Goal: Obtain resource: Download file/media

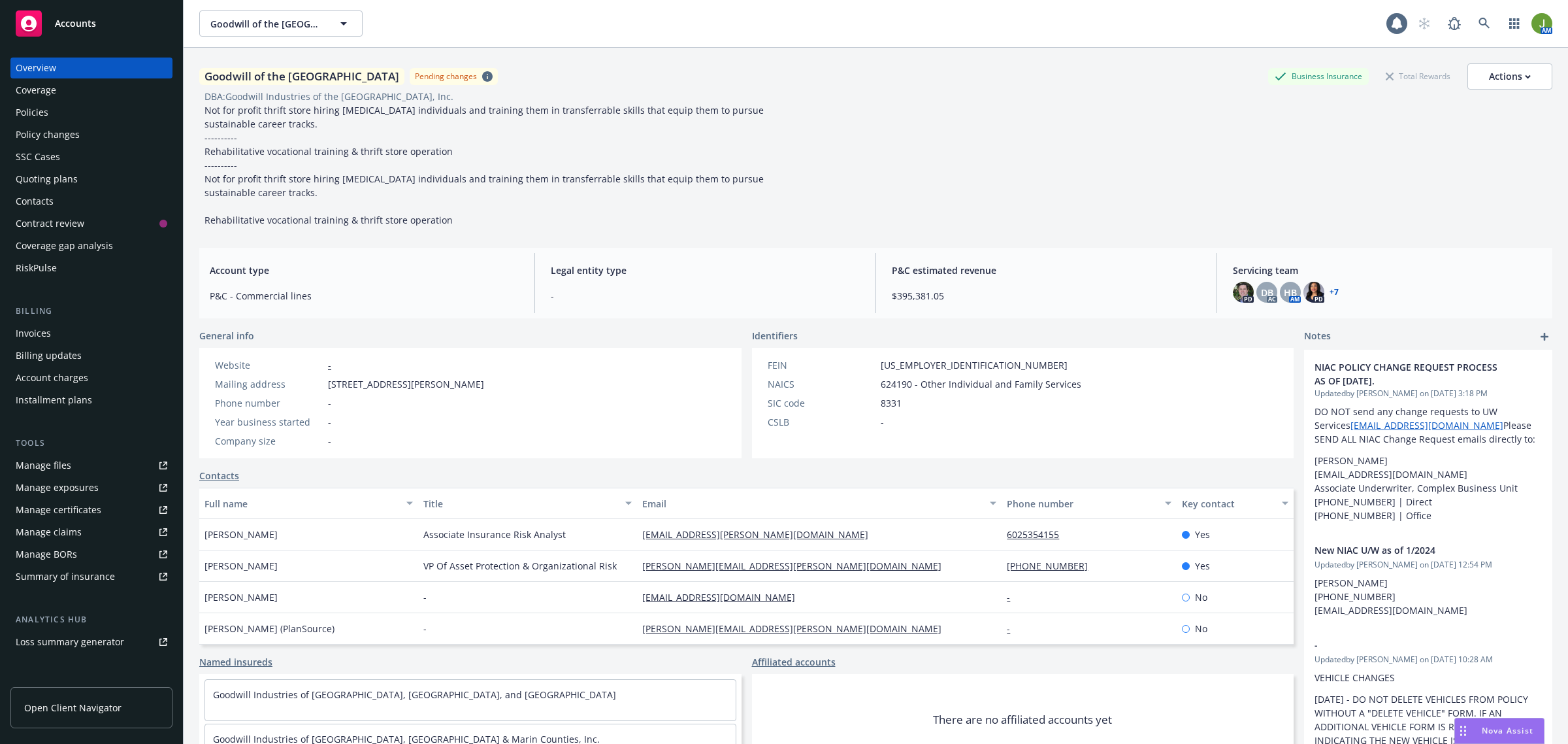
click at [89, 140] on div "Policy changes" at bounding box center [92, 134] width 152 height 21
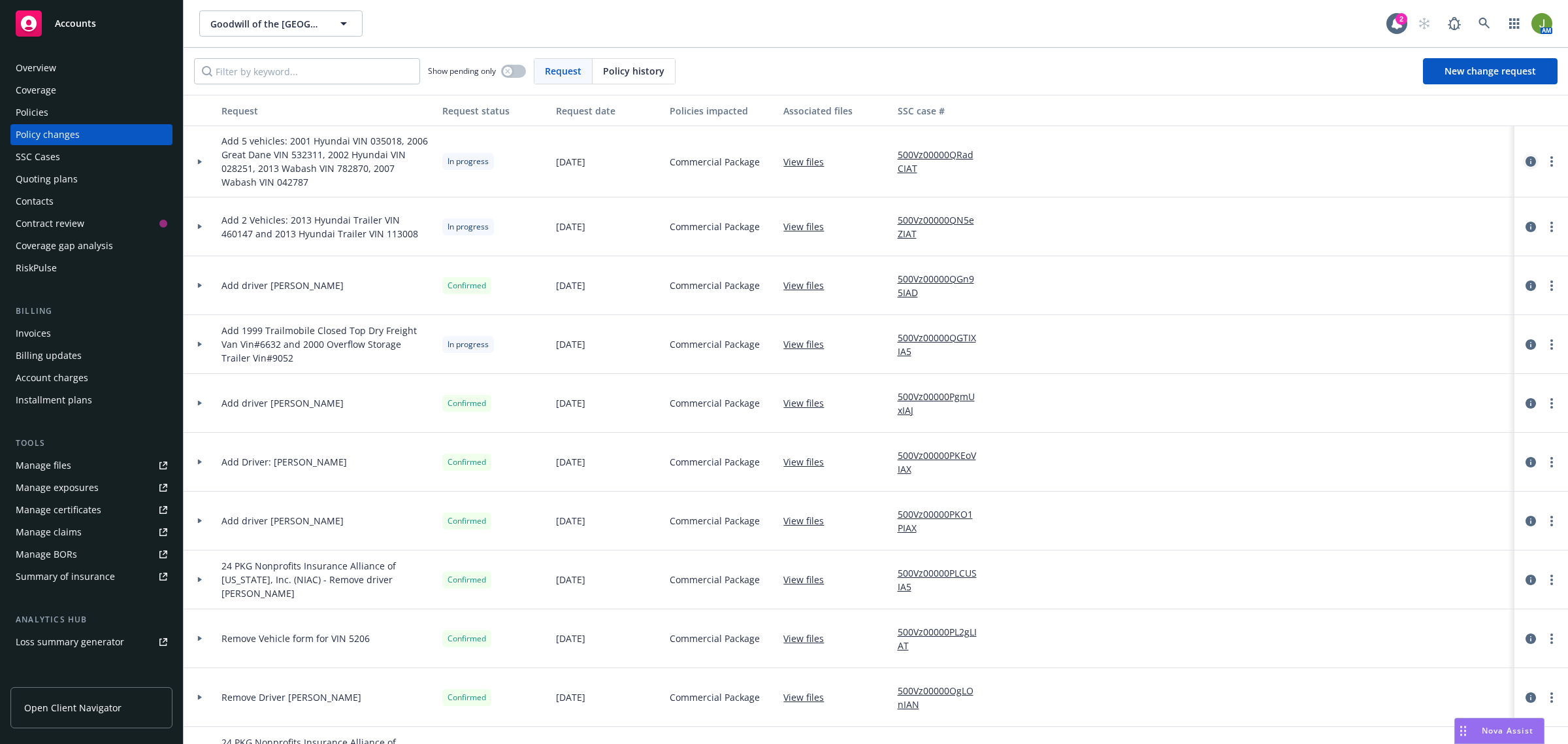
click at [1526, 161] on icon "circleInformation" at bounding box center [1530, 161] width 11 height 11
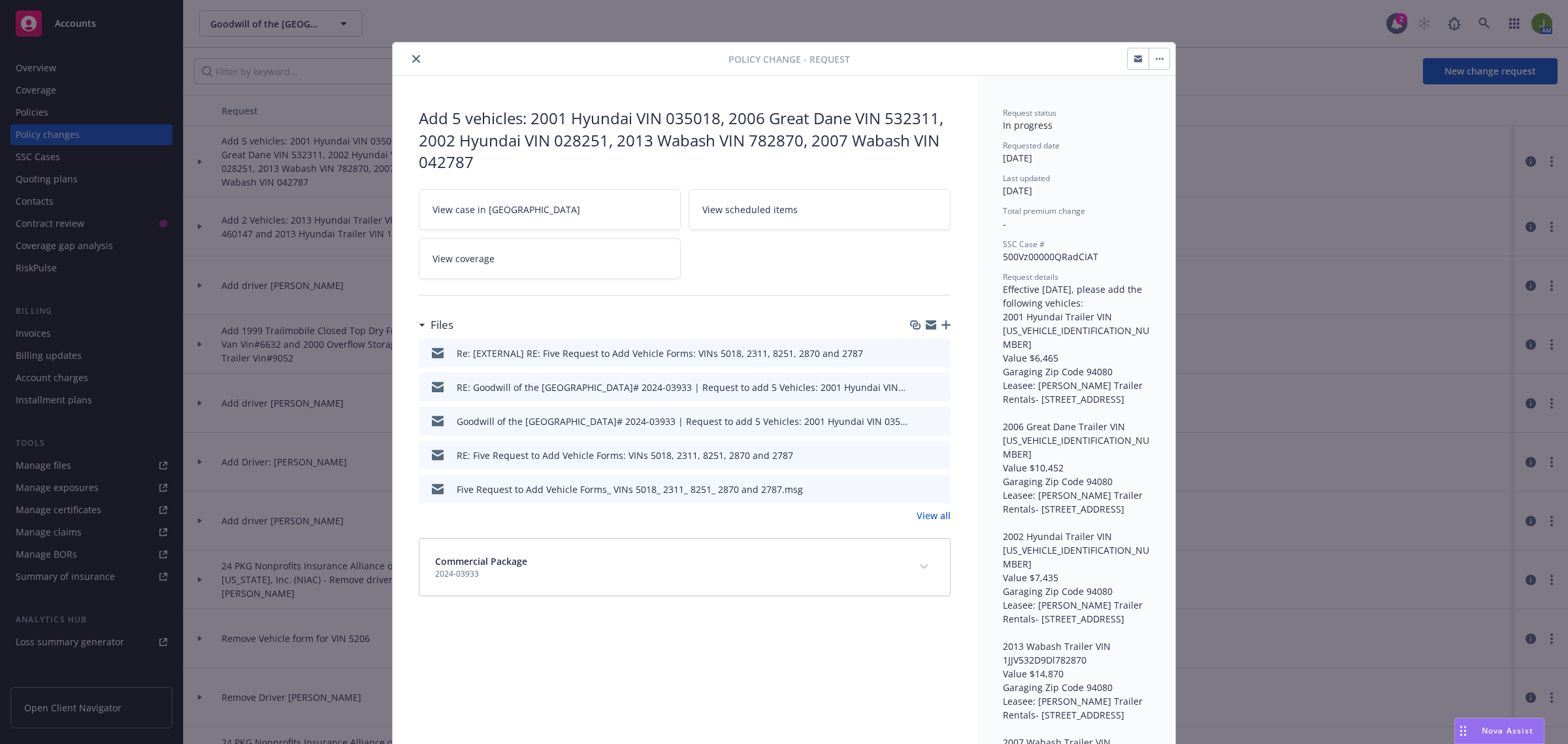
scroll to position [40, 0]
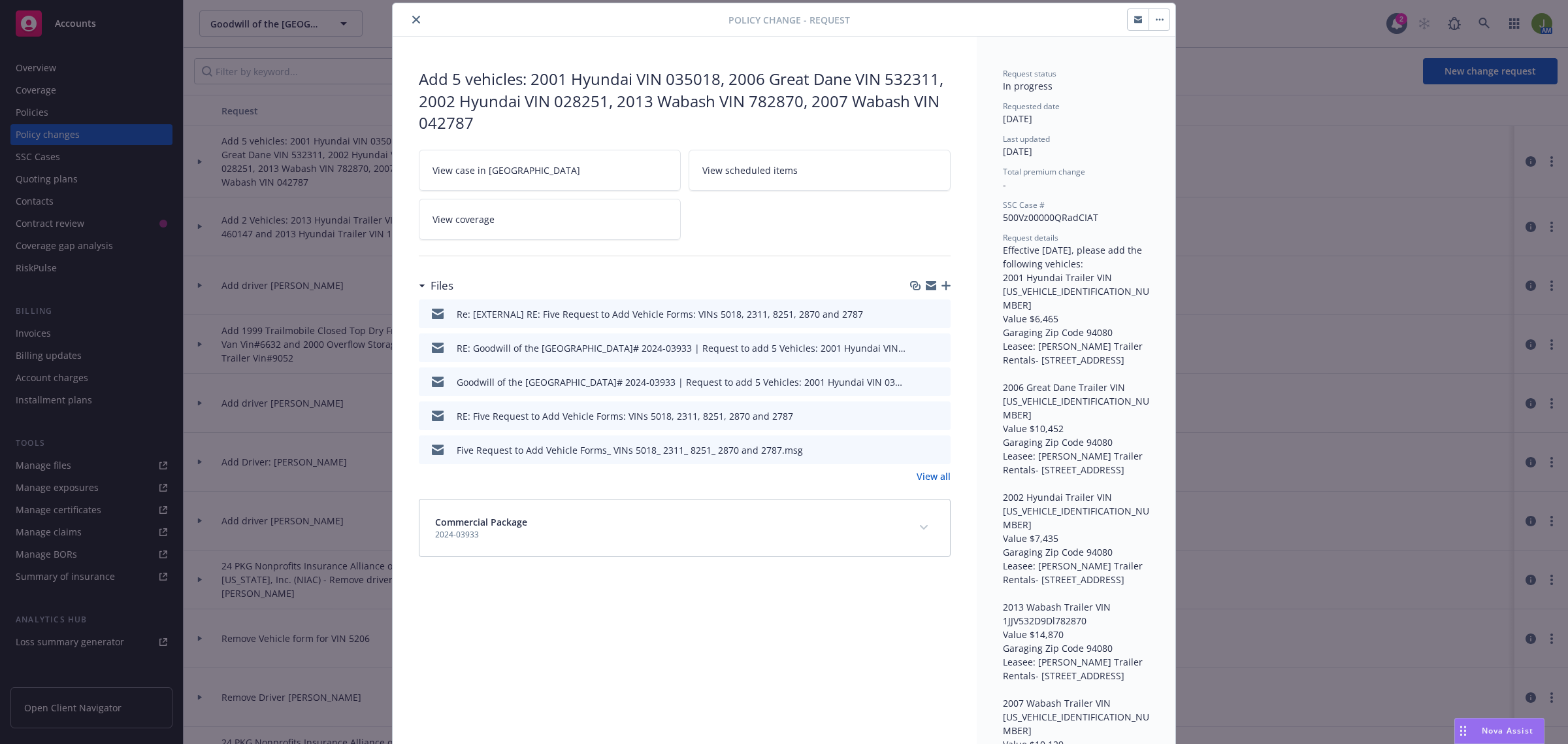
click at [933, 380] on icon "preview file" at bounding box center [938, 380] width 12 height 9
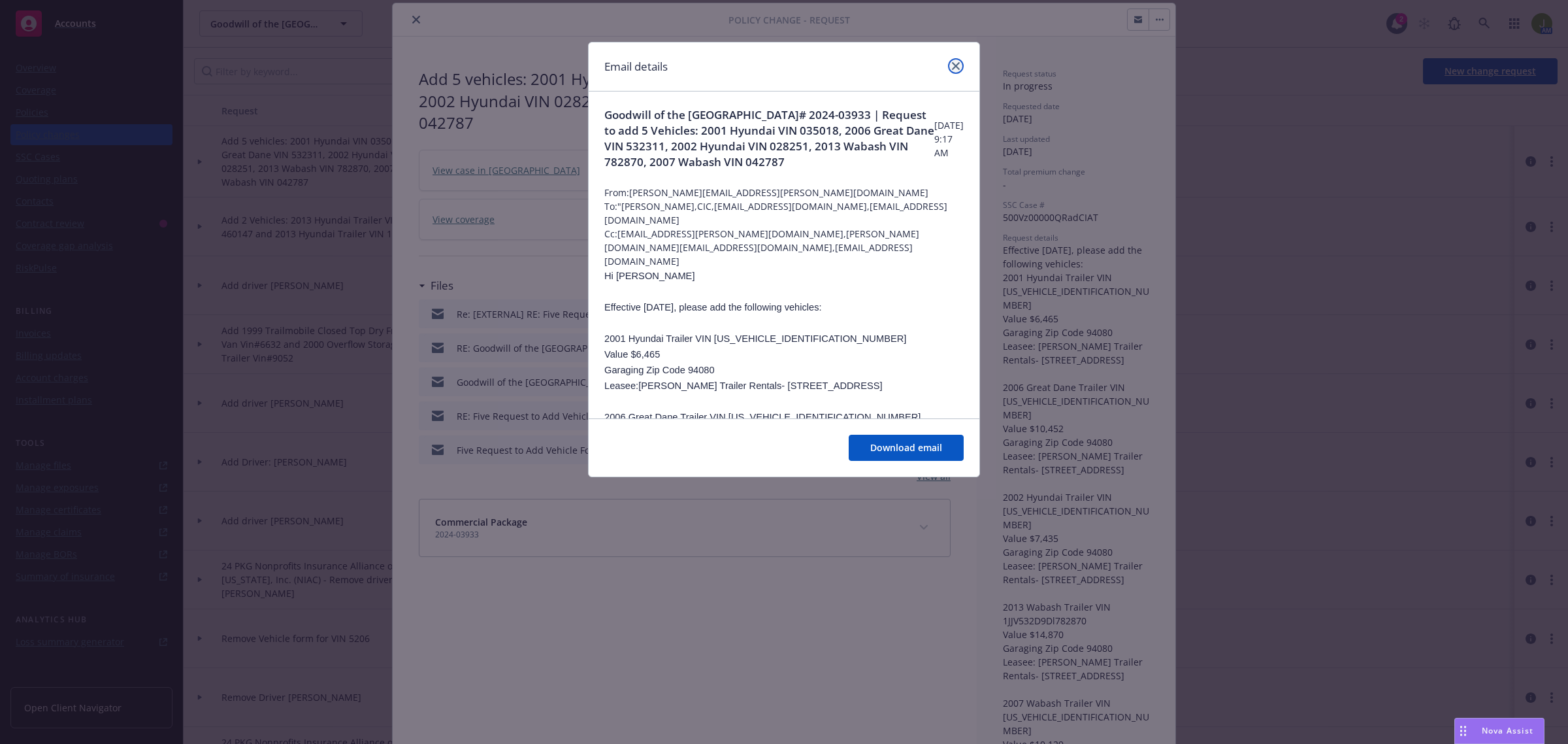
click at [952, 70] on link "close" at bounding box center [956, 66] width 16 height 16
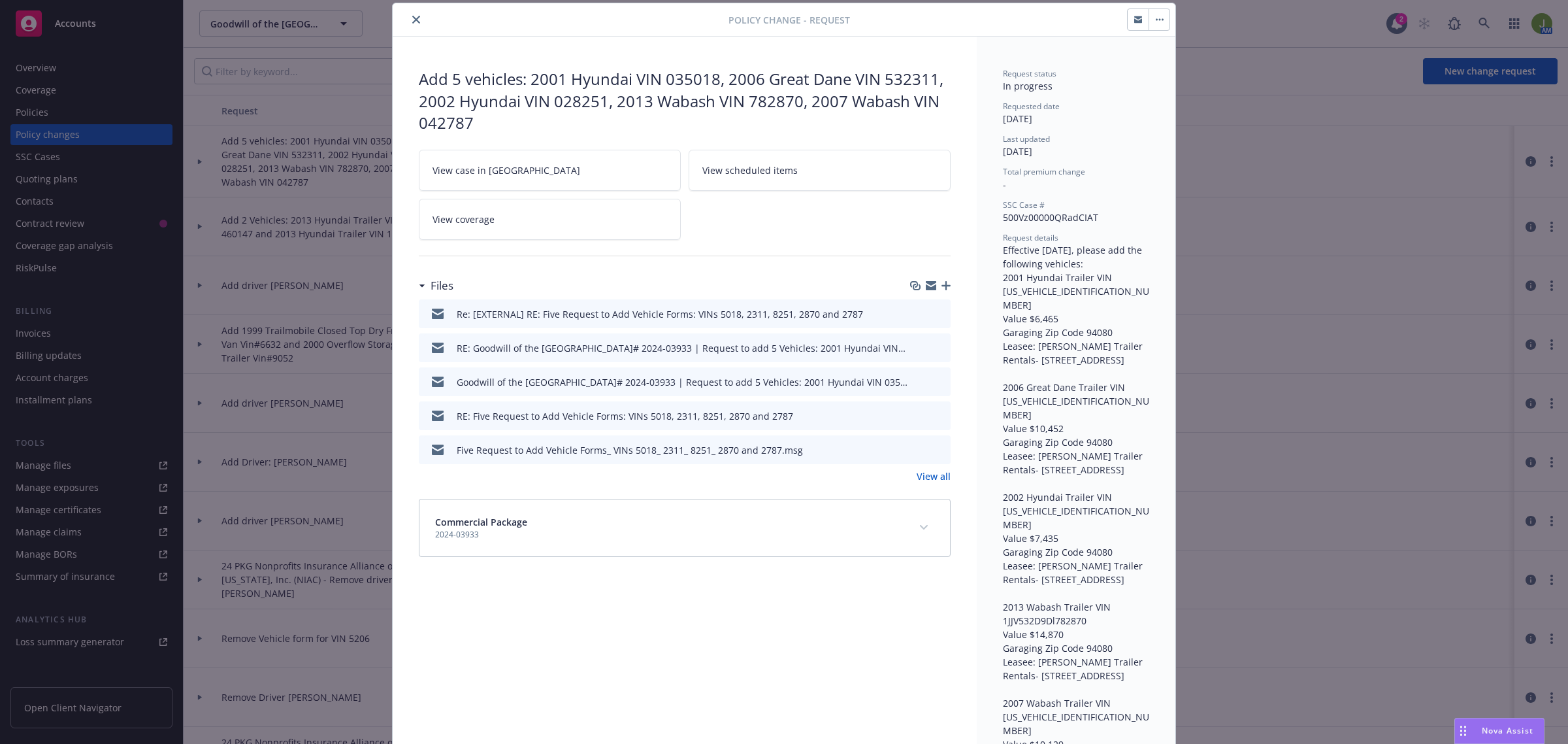
click at [414, 22] on button "close" at bounding box center [417, 20] width 16 height 16
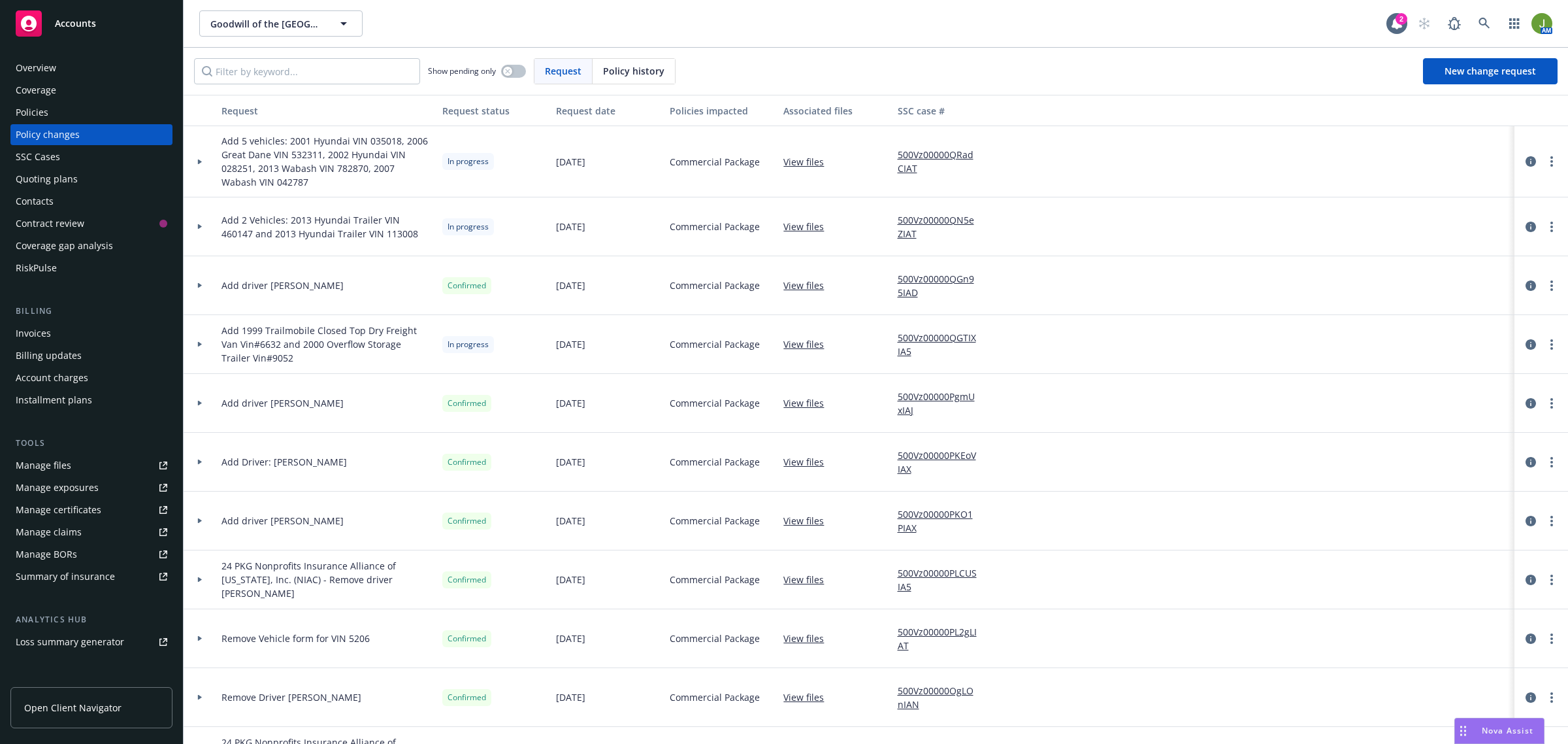
click at [44, 113] on div "Policies" at bounding box center [32, 112] width 33 height 21
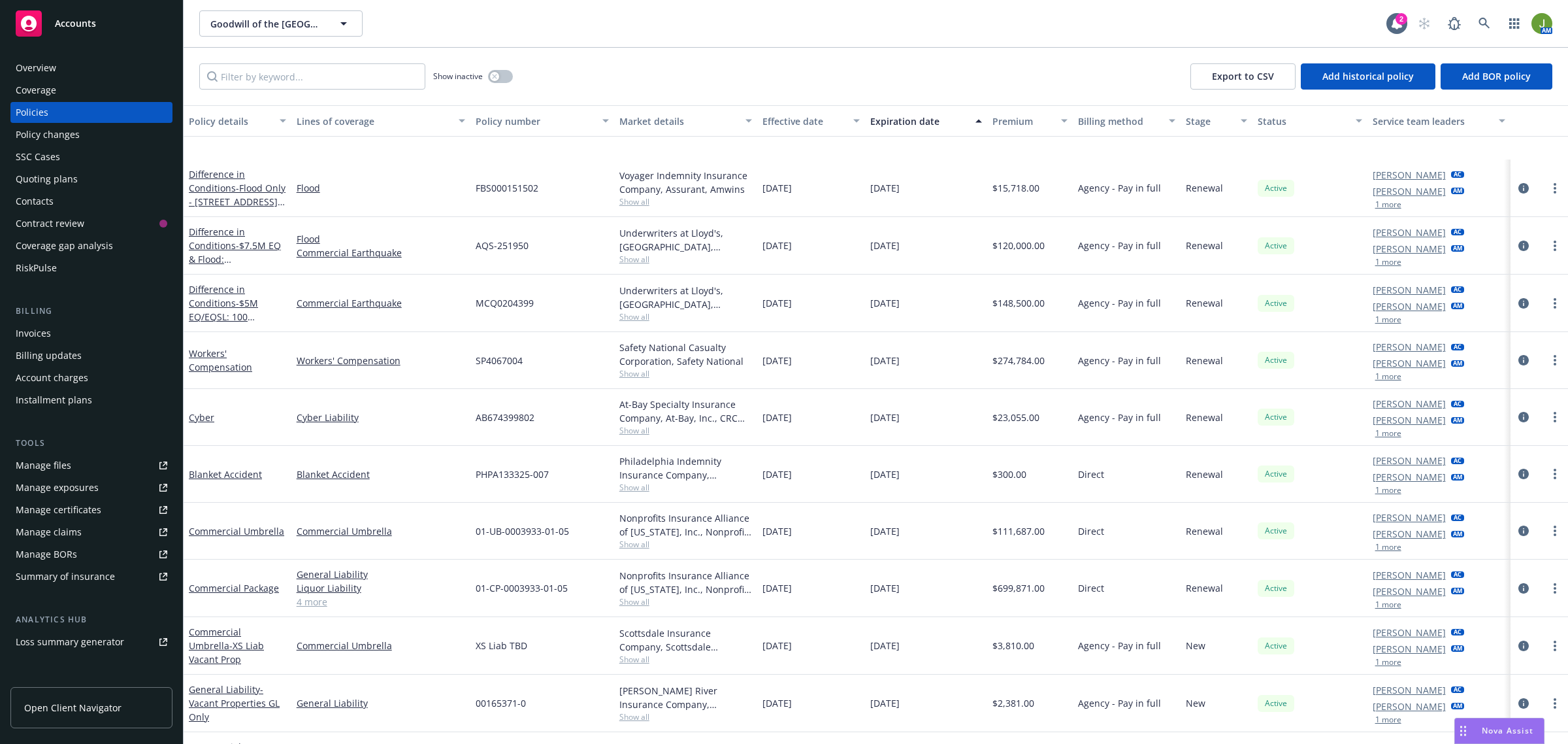
scroll to position [245, 0]
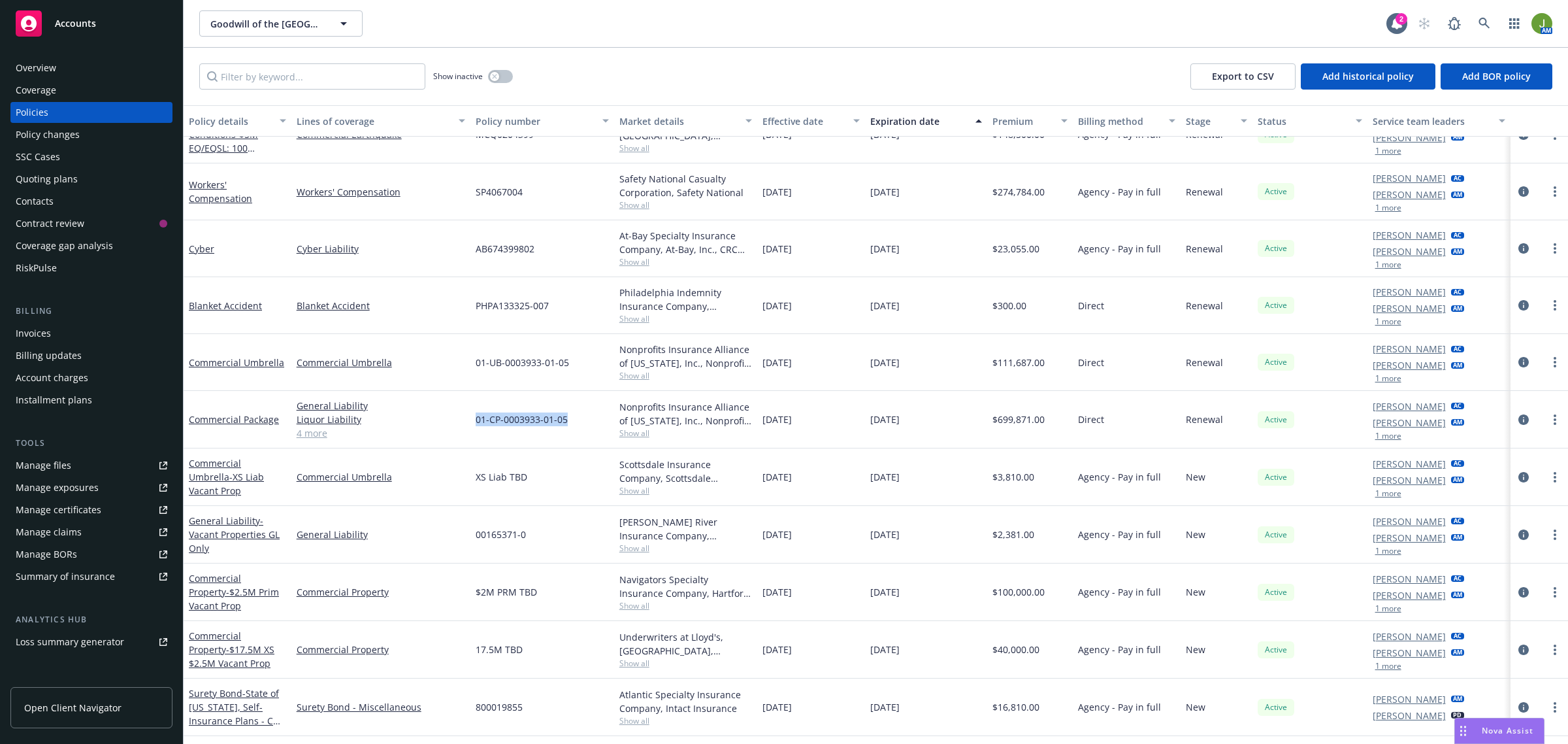
drag, startPoint x: 567, startPoint y: 419, endPoint x: 475, endPoint y: 420, distance: 92.0
click at [475, 420] on div "01-CP-0003933-01-05" at bounding box center [542, 420] width 144 height 57
copy span "01-CP-0003933-01-05"
click at [62, 130] on div "Policy changes" at bounding box center [47, 134] width 64 height 21
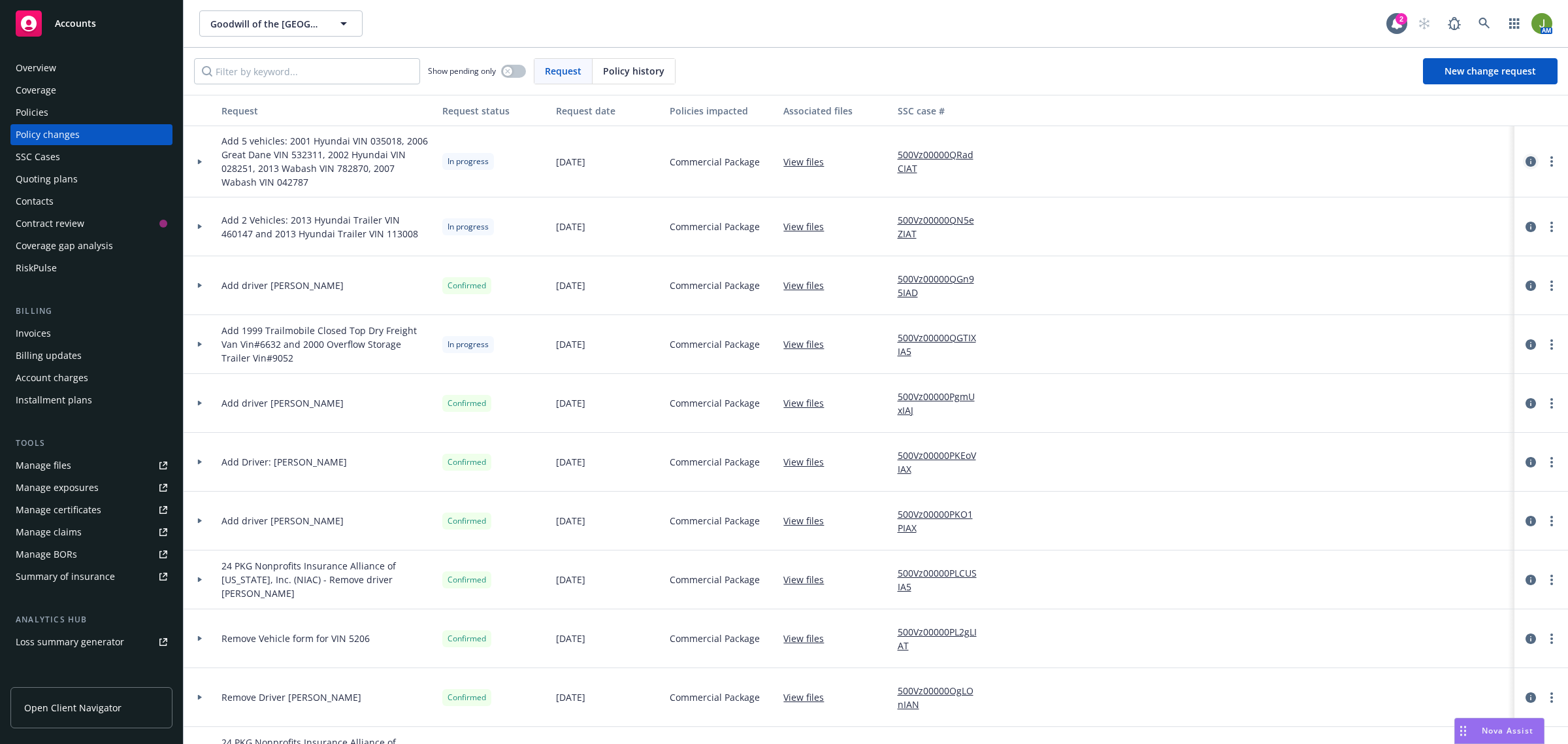
click at [1526, 162] on icon "circleInformation" at bounding box center [1530, 161] width 11 height 11
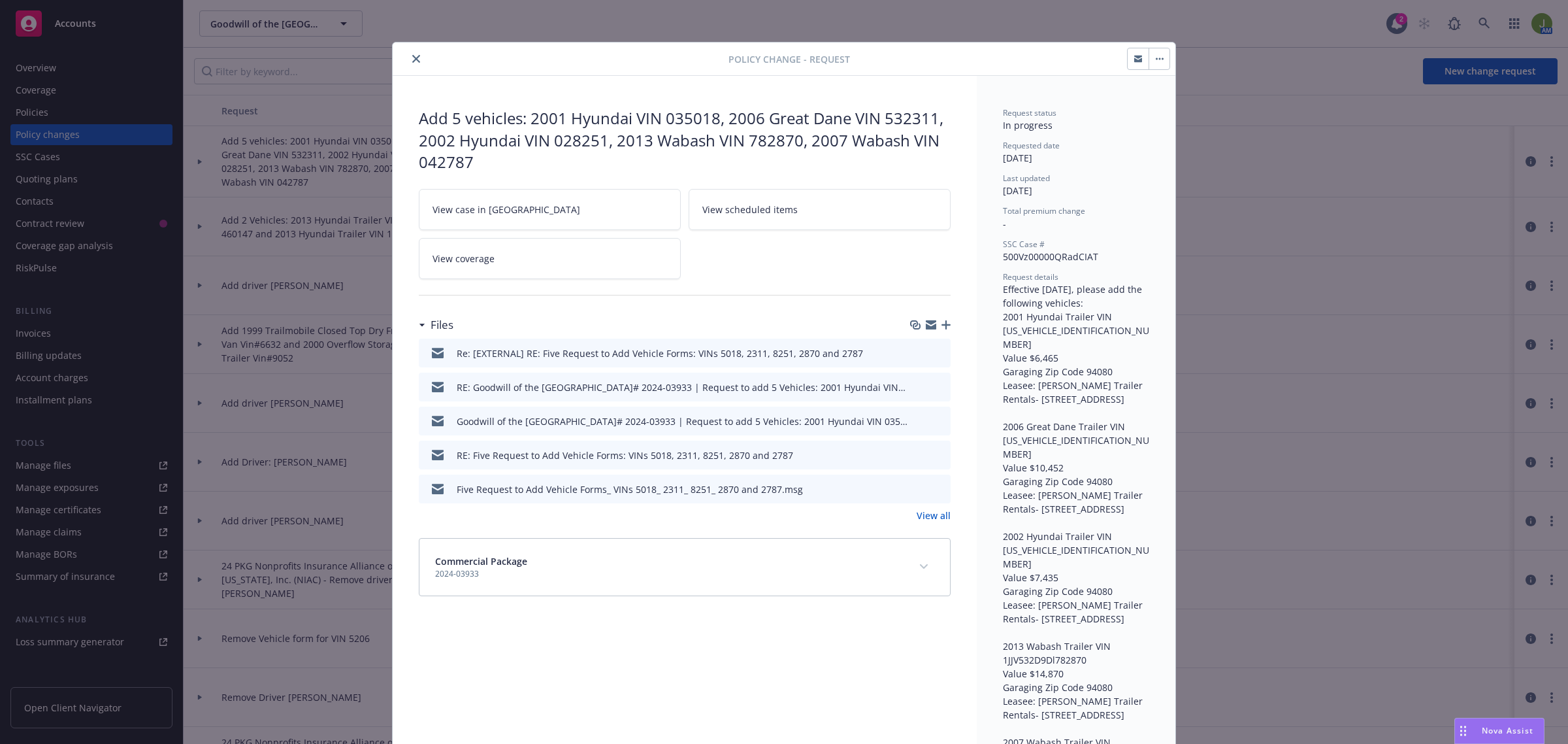
scroll to position [40, 0]
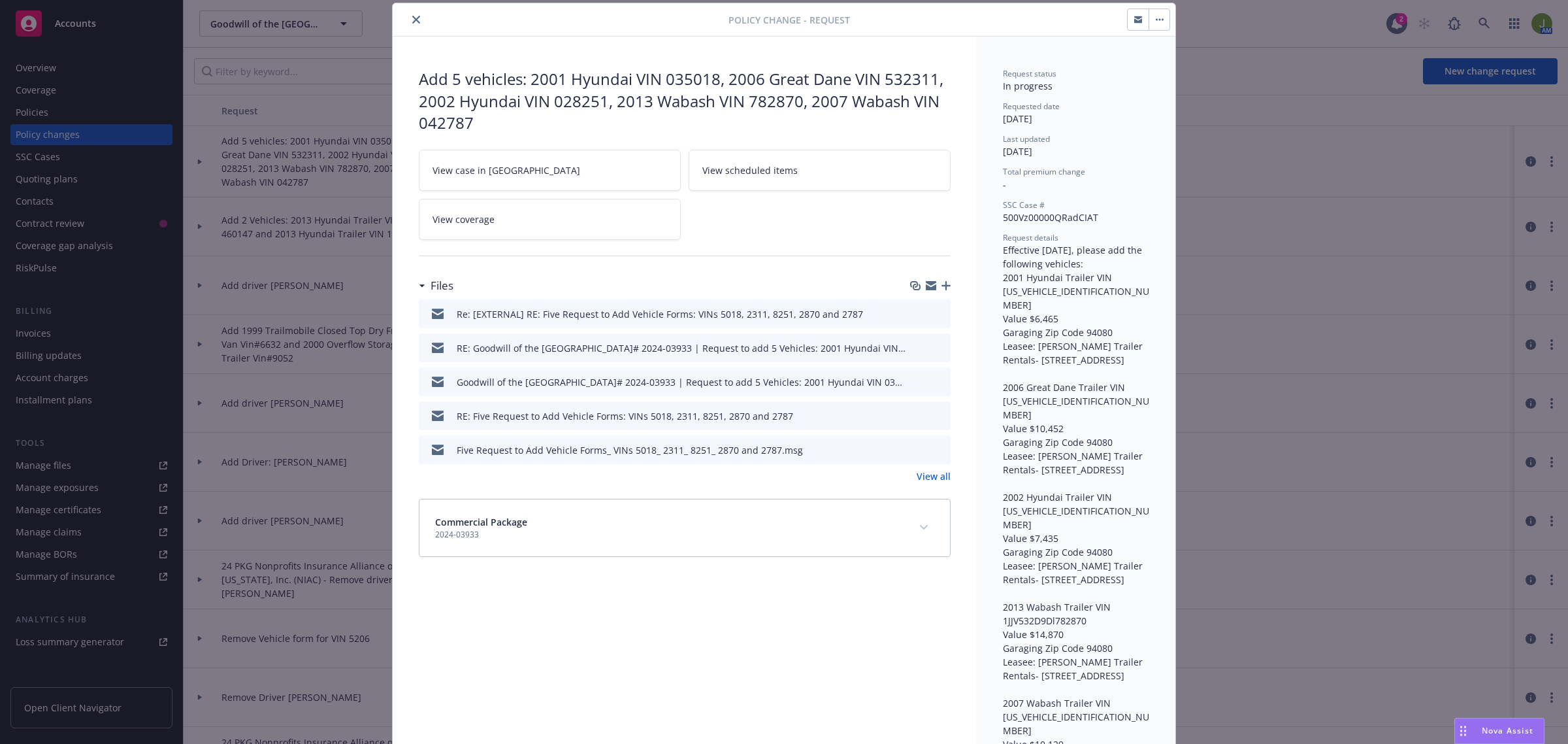
click at [932, 380] on icon "preview file" at bounding box center [938, 380] width 12 height 9
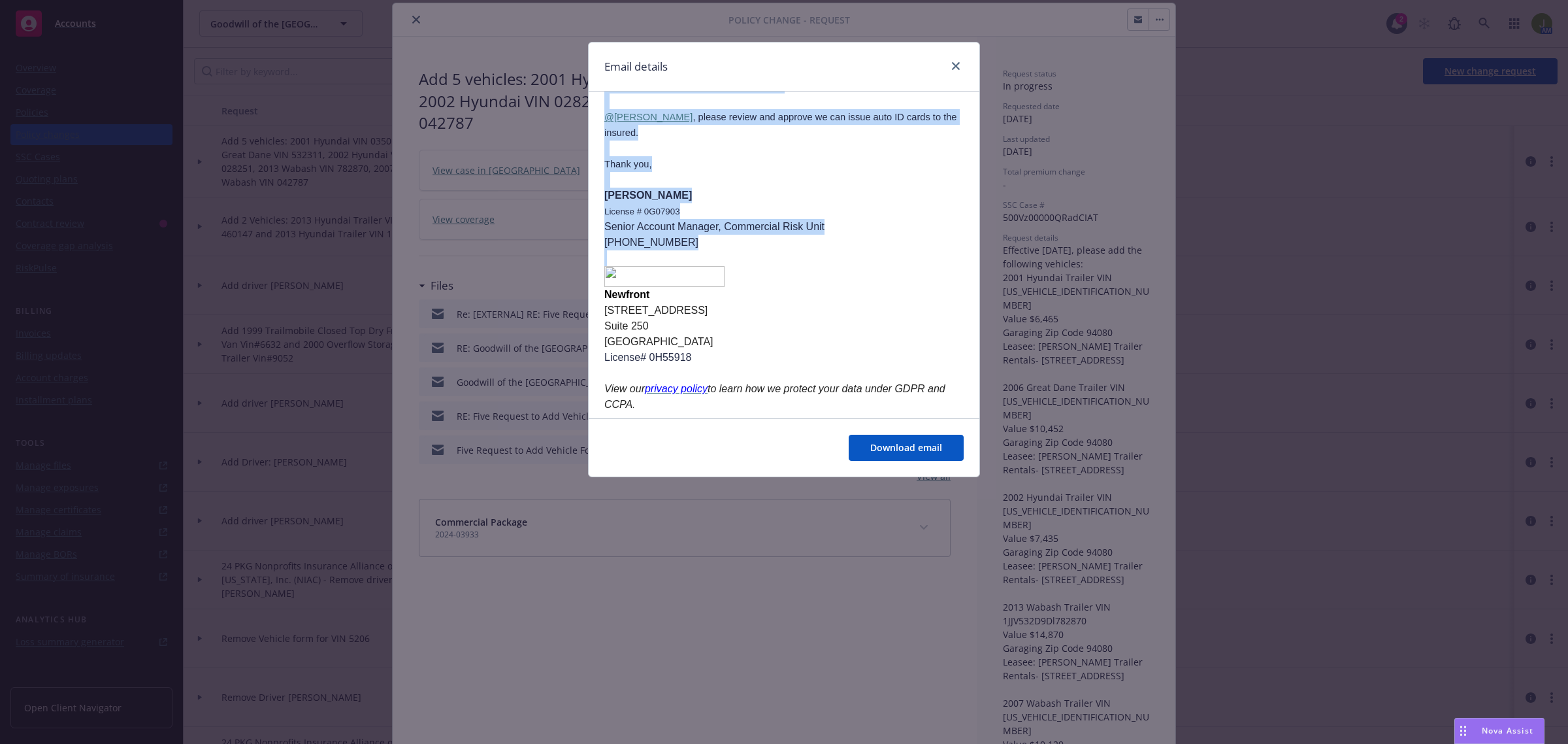
scroll to position [654, 0]
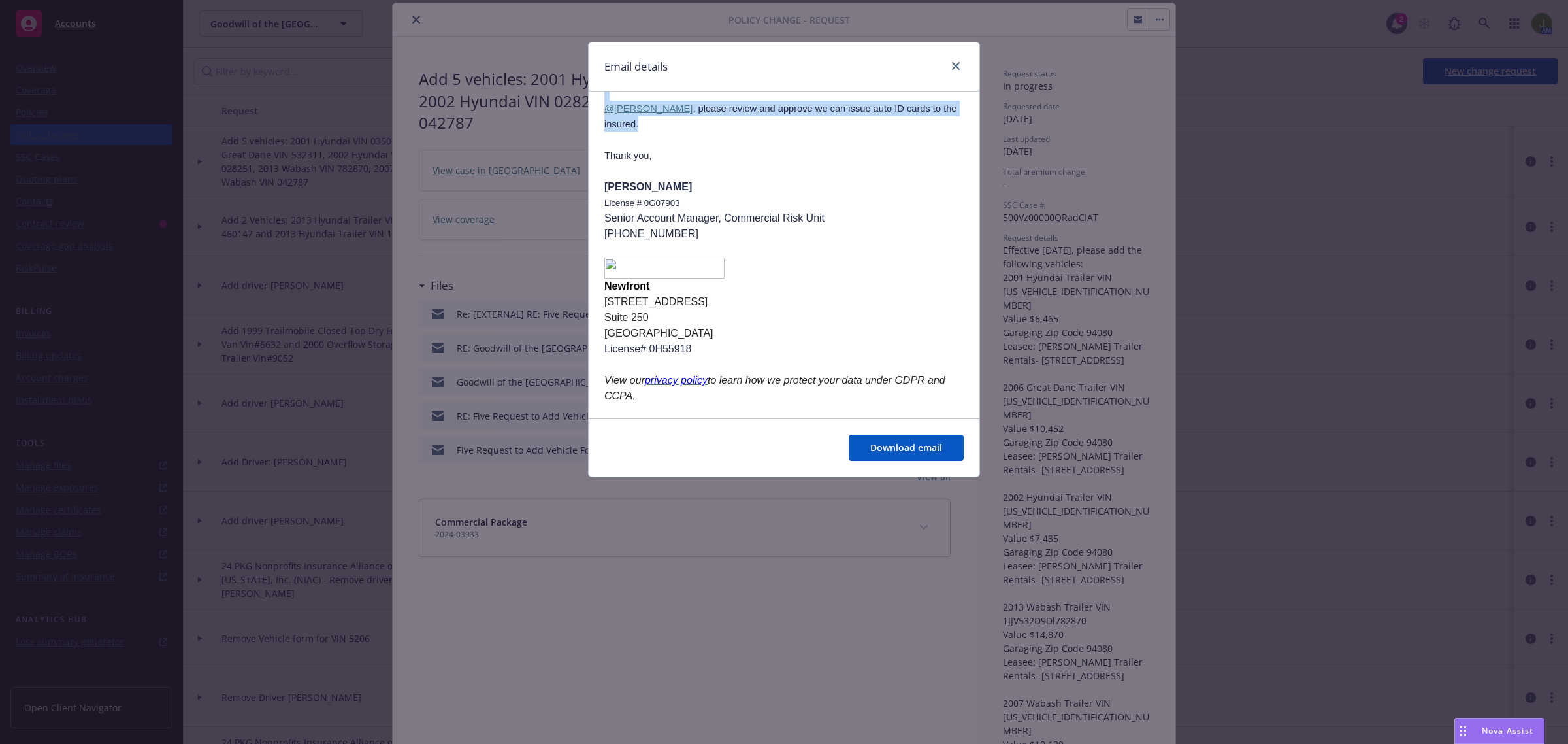
drag, startPoint x: 601, startPoint y: 270, endPoint x: 789, endPoint y: 197, distance: 201.7
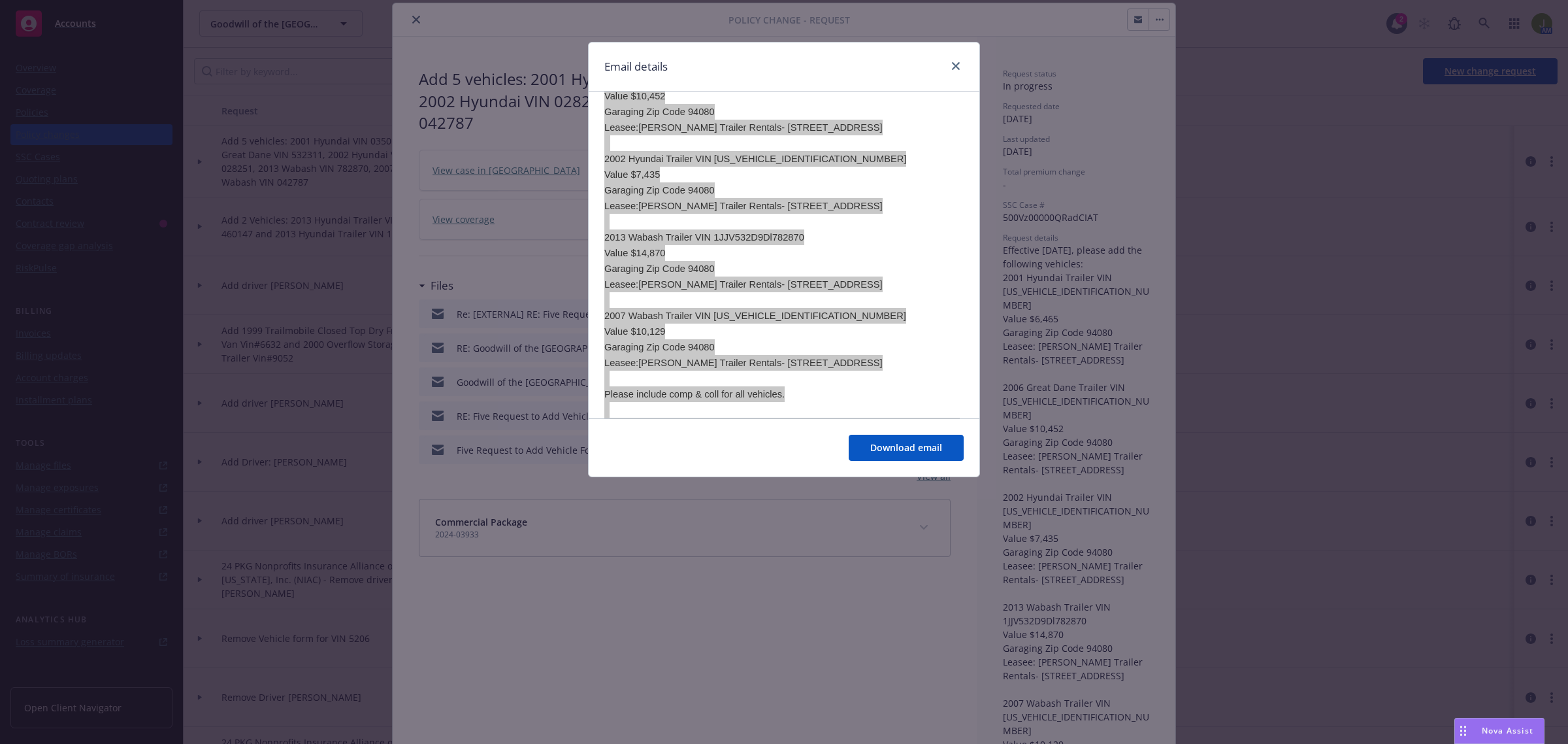
scroll to position [409, 0]
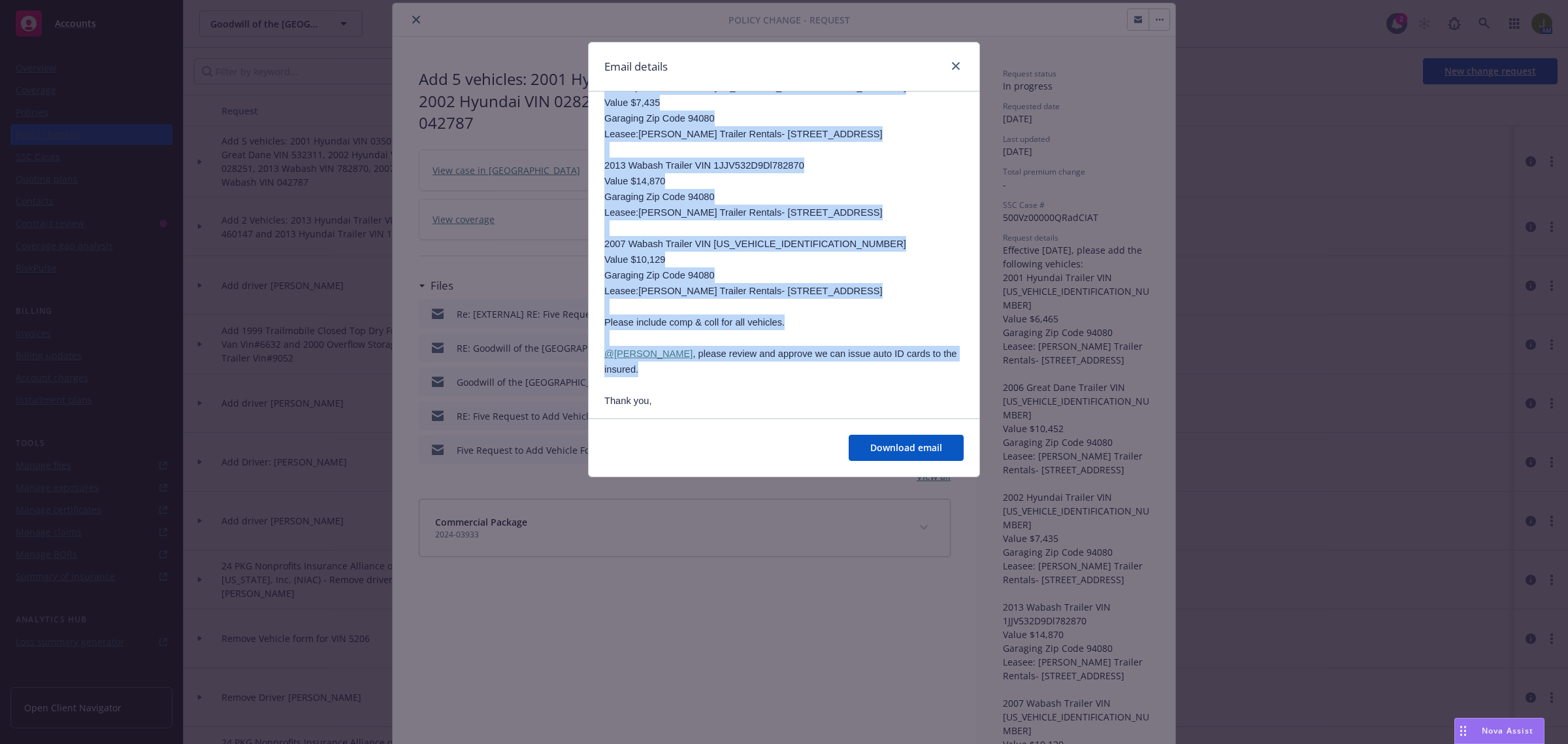
click at [649, 298] on p "Leasee: [PERSON_NAME] Trailer Rentals- [STREET_ADDRESS]" at bounding box center [784, 291] width 359 height 16
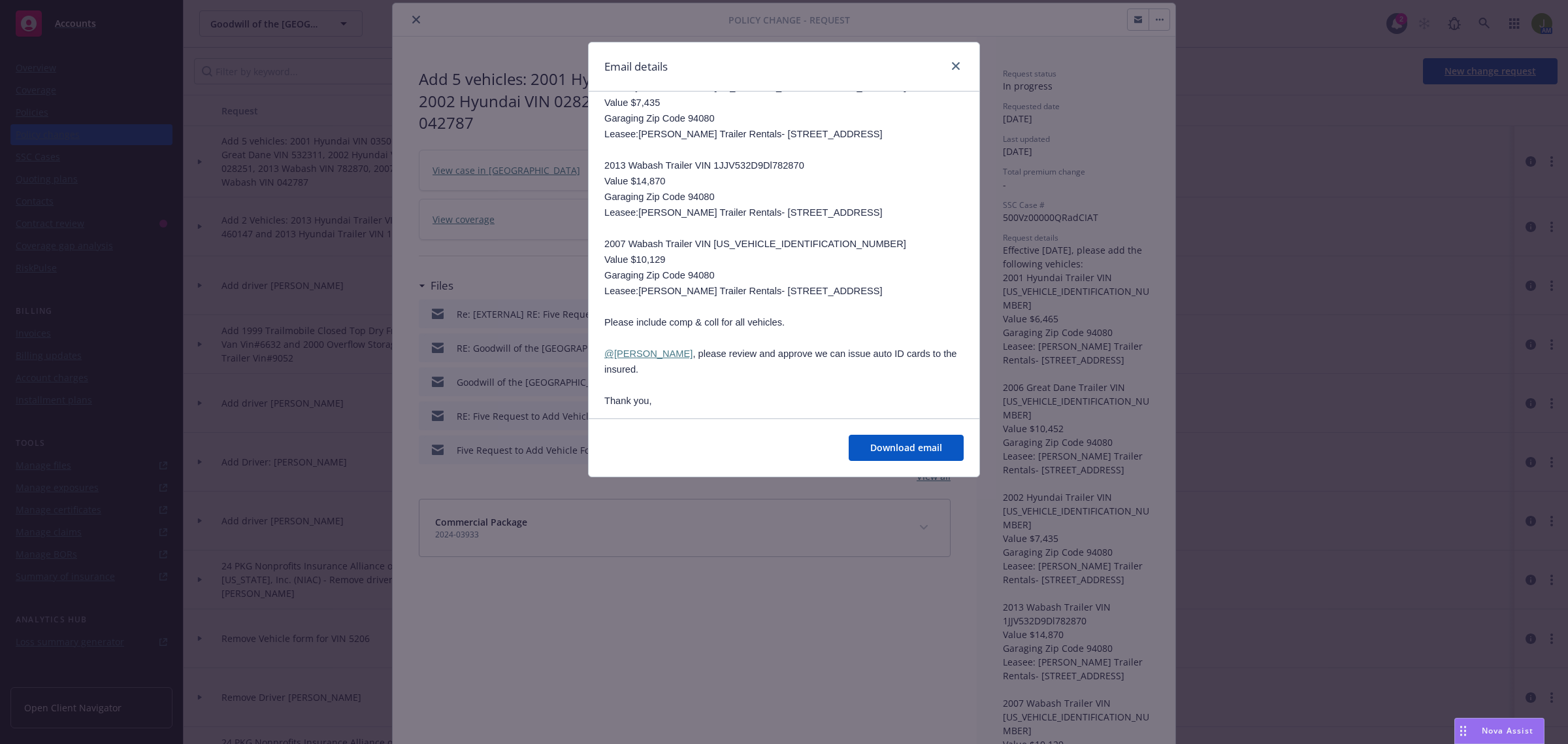
drag, startPoint x: 635, startPoint y: 363, endPoint x: 639, endPoint y: 349, distance: 14.6
click at [639, 298] on p "Leasee: [PERSON_NAME] Trailer Rentals- [STREET_ADDRESS]" at bounding box center [784, 291] width 359 height 16
copy p "[PERSON_NAME] Trailer Rentals- [STREET_ADDRESS]"
click at [956, 72] on link "close" at bounding box center [956, 66] width 16 height 16
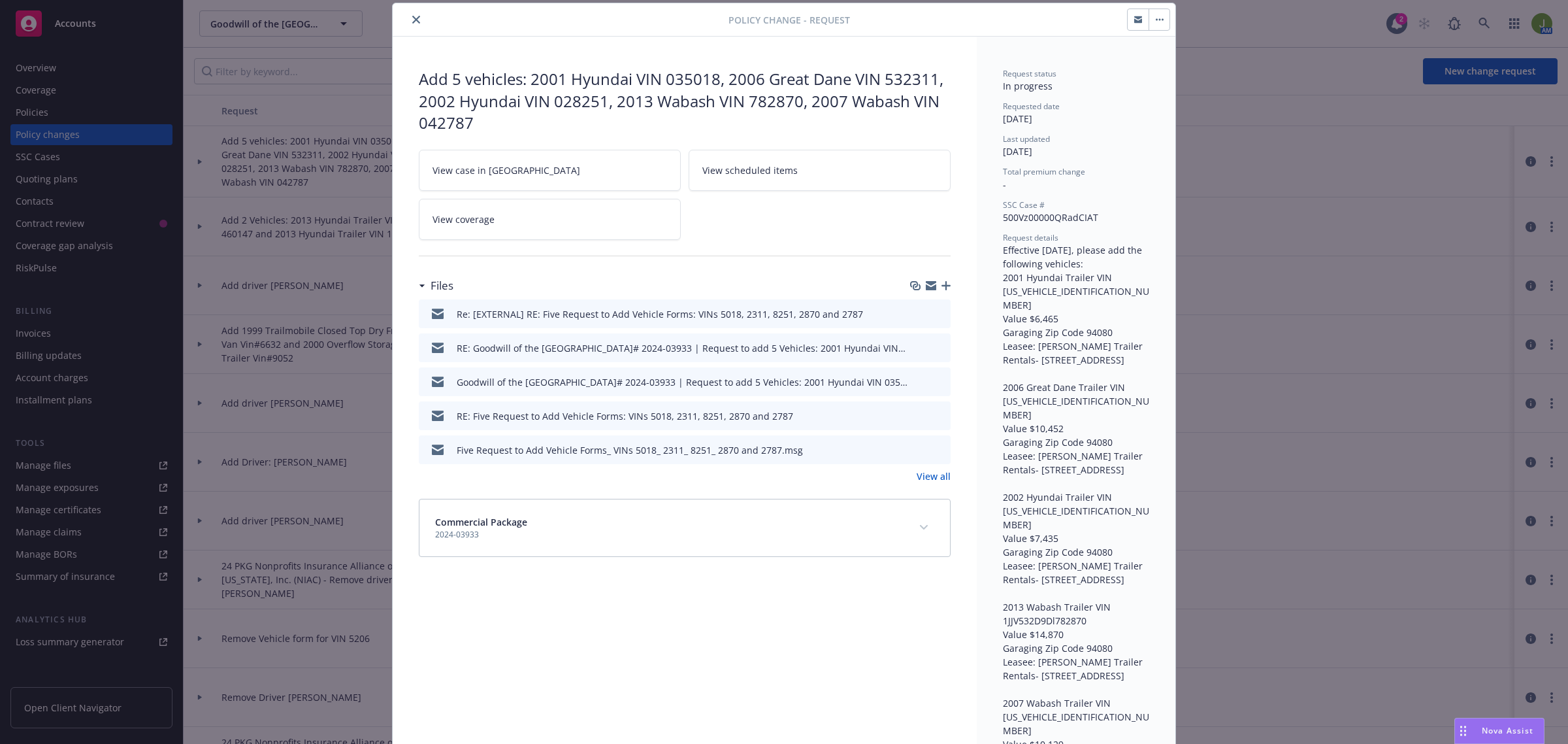
click at [913, 413] on icon "download file" at bounding box center [916, 415] width 11 height 11
click at [911, 452] on icon "download file" at bounding box center [916, 449] width 11 height 11
click at [919, 476] on link "View all" at bounding box center [934, 476] width 34 height 14
